Goal: Task Accomplishment & Management: Complete application form

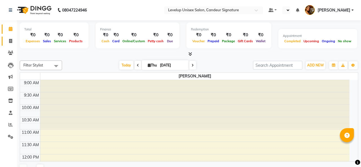
click at [12, 43] on icon at bounding box center [10, 41] width 3 height 4
click at [11, 40] on icon at bounding box center [10, 41] width 3 height 4
select select "service"
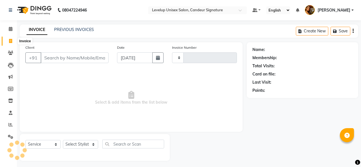
select select "en"
click at [56, 55] on input "Client" at bounding box center [75, 57] width 68 height 11
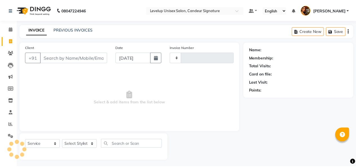
scroll to position [2, 0]
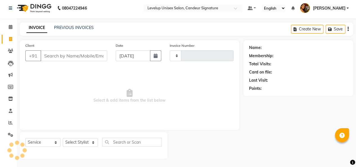
type input "8"
select select "7681"
type input "1845"
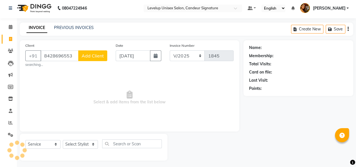
type input "8428696553"
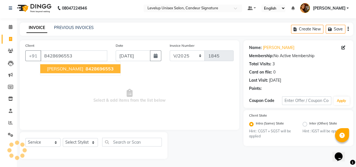
scroll to position [0, 0]
drag, startPoint x: 82, startPoint y: 67, endPoint x: 77, endPoint y: 74, distance: 9.1
click at [86, 67] on span "8428696553" at bounding box center [100, 69] width 28 height 6
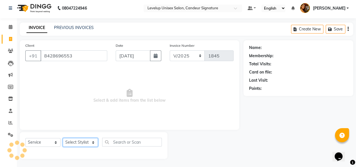
click at [92, 141] on select "Select Stylist [PERSON_NAME] [PERSON_NAME] Furkan [PERSON_NAME] [PERSON_NAME] […" at bounding box center [80, 142] width 35 height 9
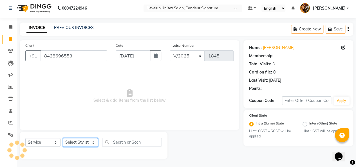
select select "85030"
click at [63, 138] on select "Select Stylist [PERSON_NAME] [PERSON_NAME] Furkan [PERSON_NAME] [PERSON_NAME] […" at bounding box center [80, 142] width 35 height 9
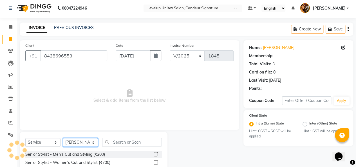
scroll to position [58, 0]
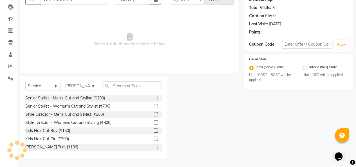
drag, startPoint x: 152, startPoint y: 98, endPoint x: 194, endPoint y: 70, distance: 51.3
click at [154, 98] on label at bounding box center [156, 98] width 4 height 4
click at [154, 98] on input "checkbox" at bounding box center [156, 98] width 4 height 4
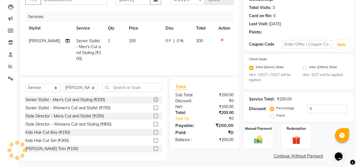
checkbox input "false"
click at [294, 156] on link "Continue Without Payment" at bounding box center [299, 156] width 108 height 6
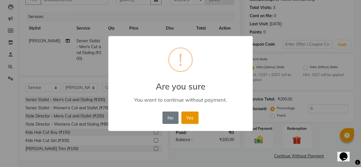
click at [191, 119] on button "Yes" at bounding box center [189, 118] width 17 height 12
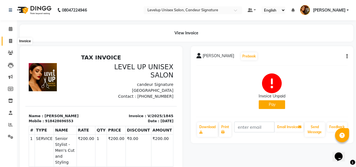
drag, startPoint x: 11, startPoint y: 42, endPoint x: 32, endPoint y: 40, distance: 21.5
click at [11, 42] on icon at bounding box center [10, 41] width 3 height 4
select select "service"
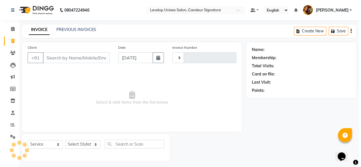
scroll to position [2, 0]
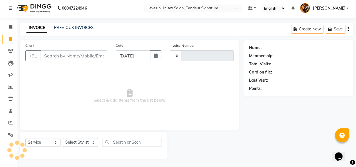
click at [59, 58] on input "Client" at bounding box center [74, 55] width 67 height 11
type input "1846"
select select "7681"
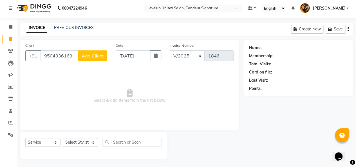
click at [71, 57] on input "9504336169" at bounding box center [60, 55] width 38 height 11
type input "9"
type input "6201591284"
click at [89, 58] on span "Add Client" at bounding box center [93, 56] width 22 height 6
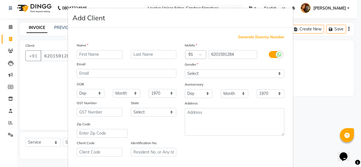
click at [96, 55] on input "text" at bounding box center [100, 54] width 46 height 9
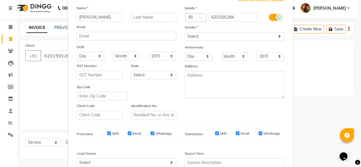
scroll to position [0, 0]
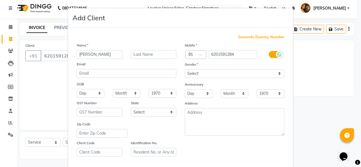
type input "[PERSON_NAME]"
click at [200, 71] on select "Select [DEMOGRAPHIC_DATA] [DEMOGRAPHIC_DATA] Other Prefer Not To Say" at bounding box center [234, 73] width 99 height 9
select select "[DEMOGRAPHIC_DATA]"
click at [185, 69] on select "Select [DEMOGRAPHIC_DATA] [DEMOGRAPHIC_DATA] Other Prefer Not To Say" at bounding box center [234, 73] width 99 height 9
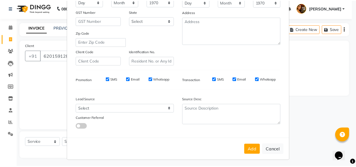
scroll to position [92, 0]
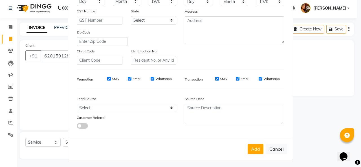
click at [259, 144] on button "Add" at bounding box center [255, 149] width 16 height 10
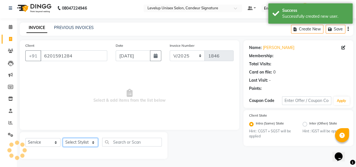
click at [85, 143] on select "Select Stylist [PERSON_NAME] [PERSON_NAME] Furkan [PERSON_NAME] [PERSON_NAME] […" at bounding box center [80, 142] width 35 height 9
select select "84416"
click at [63, 138] on select "Select Stylist [PERSON_NAME] [PERSON_NAME] Furkan [PERSON_NAME] [PERSON_NAME] […" at bounding box center [80, 142] width 35 height 9
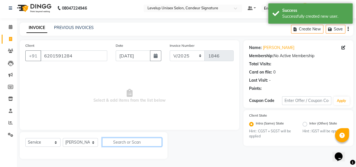
click at [121, 142] on input "text" at bounding box center [132, 142] width 60 height 9
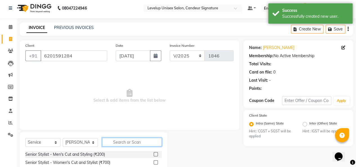
click at [122, 141] on input "text" at bounding box center [132, 142] width 60 height 9
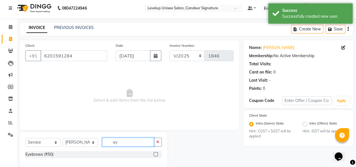
scroll to position [10, 0]
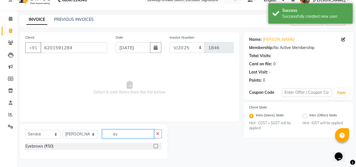
type input "ey"
click at [158, 147] on label at bounding box center [156, 146] width 4 height 4
click at [158, 147] on input "checkbox" at bounding box center [156, 147] width 4 height 4
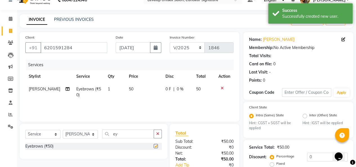
checkbox input "false"
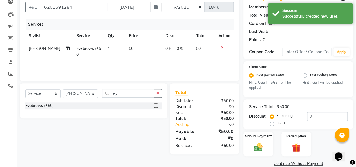
scroll to position [60, 0]
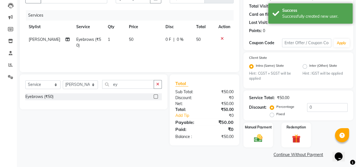
click at [288, 156] on link "Continue Without Payment" at bounding box center [299, 155] width 108 height 6
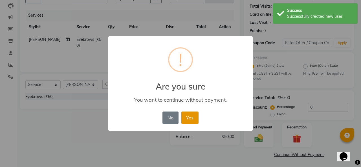
click at [187, 121] on button "Yes" at bounding box center [189, 118] width 17 height 12
